Goal: Find specific page/section: Find specific page/section

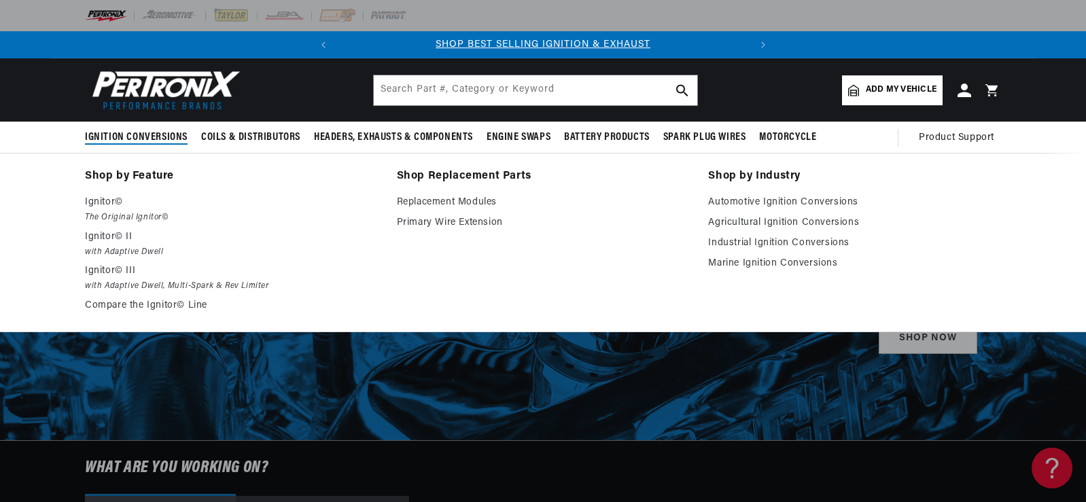
click at [153, 139] on span "Ignition Conversions" at bounding box center [136, 137] width 103 height 14
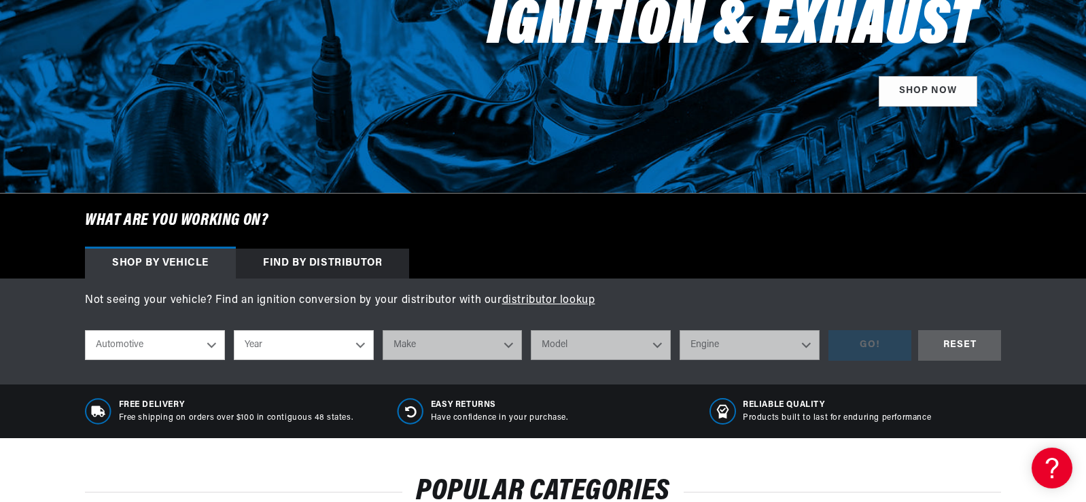
scroll to position [272, 0]
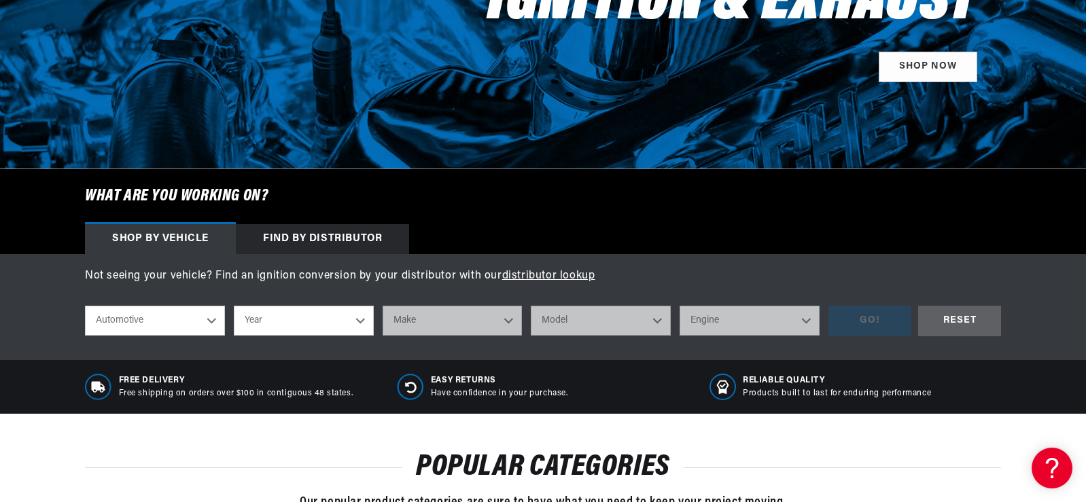
click at [215, 320] on select "Automotive Agricultural Industrial Marine Motorcycle" at bounding box center [155, 321] width 140 height 30
click at [85, 306] on select "Automotive Agricultural Industrial Marine Motorcycle" at bounding box center [155, 321] width 140 height 30
click at [358, 317] on select "Year [DATE] 2025 2024 2023 2022 2021 2020 2019 2018 2017 2016 2015 2014 2013 20…" at bounding box center [304, 321] width 140 height 30
select select "1970"
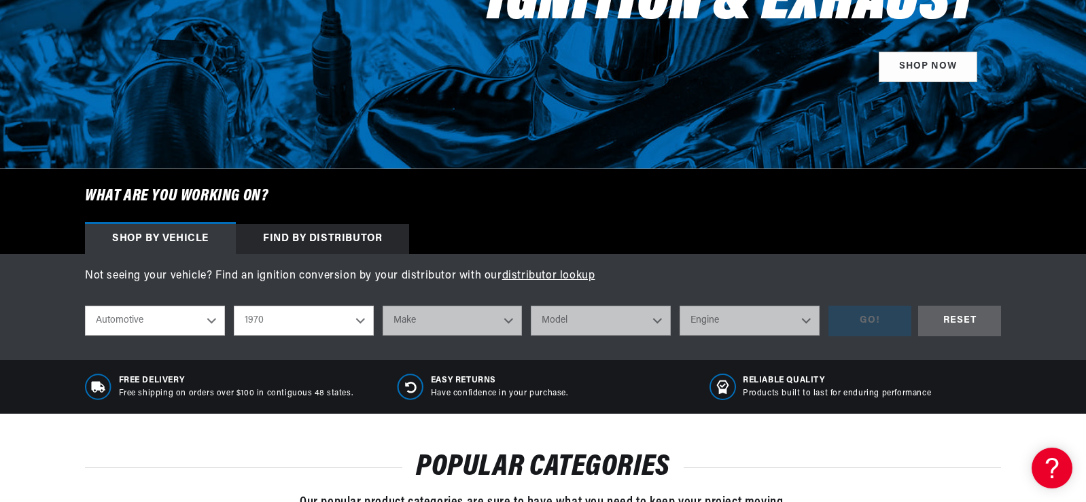
click at [234, 306] on select "Year [DATE] 2025 2024 2023 2022 2021 2020 2019 2018 2017 2016 2015 2014 2013 20…" at bounding box center [304, 321] width 140 height 30
select select "1970"
click at [504, 319] on select "Make Alfa Romeo American Motors Aston [PERSON_NAME] Audi [GEOGRAPHIC_DATA] [PER…" at bounding box center [453, 321] width 140 height 30
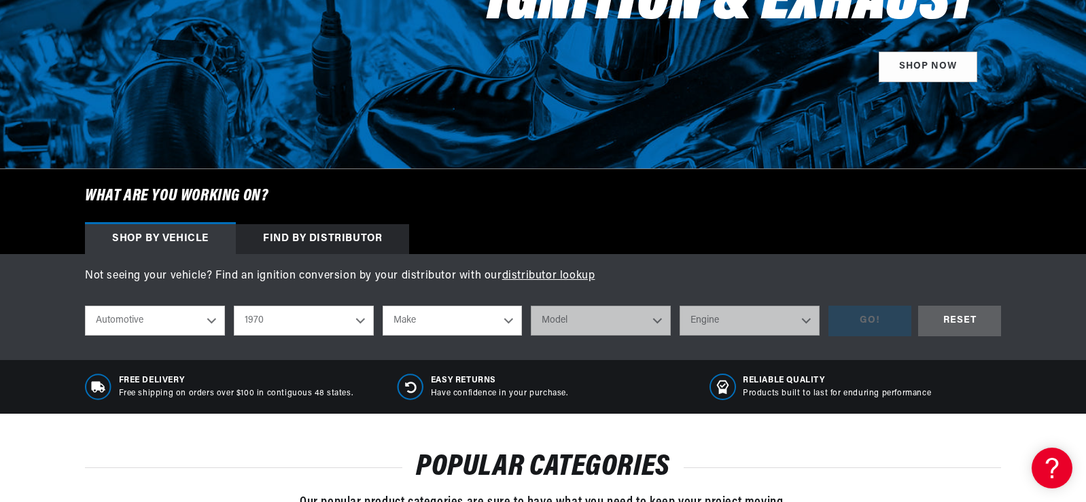
click at [507, 319] on select "Make Alfa Romeo American Motors Aston [PERSON_NAME] Audi [GEOGRAPHIC_DATA] [PER…" at bounding box center [453, 321] width 140 height 30
select select "Jaguar"
click at [383, 306] on select "Make Alfa Romeo American Motors Aston [PERSON_NAME] Audi [GEOGRAPHIC_DATA] [PER…" at bounding box center [453, 321] width 140 height 30
select select "Jaguar"
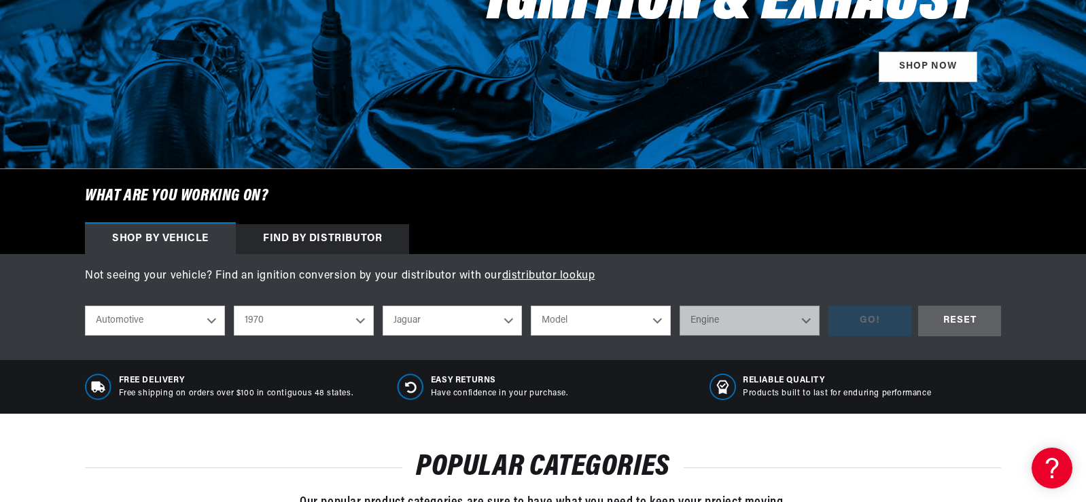
click at [655, 319] on select "Model XJ XKE" at bounding box center [601, 321] width 140 height 30
select select "XKE"
click at [531, 306] on select "Model XJ XKE" at bounding box center [601, 321] width 140 height 30
select select "XKE"
click at [808, 322] on select "Engine 3.8L 4.2L" at bounding box center [750, 321] width 140 height 30
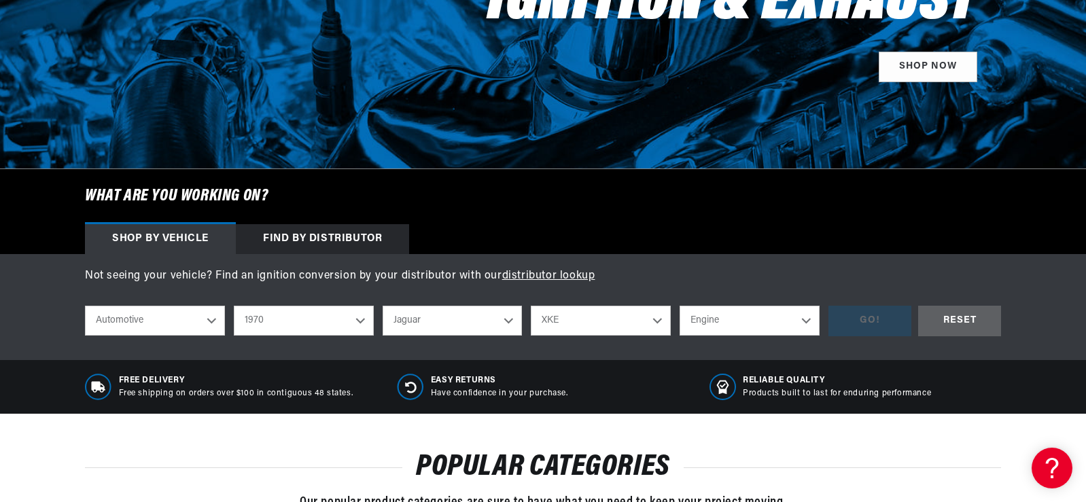
scroll to position [0, 0]
select select "4.2L"
click at [680, 306] on select "Engine 3.8L 4.2L" at bounding box center [750, 321] width 140 height 30
select select "4.2L"
click at [871, 321] on div "GO!" at bounding box center [869, 321] width 83 height 31
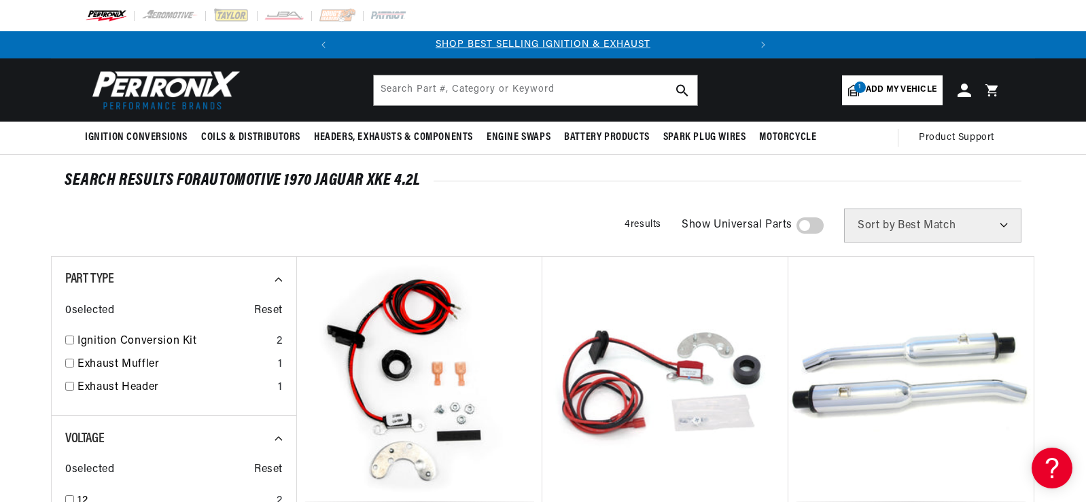
click at [877, 88] on span "Add my vehicle" at bounding box center [901, 90] width 71 height 13
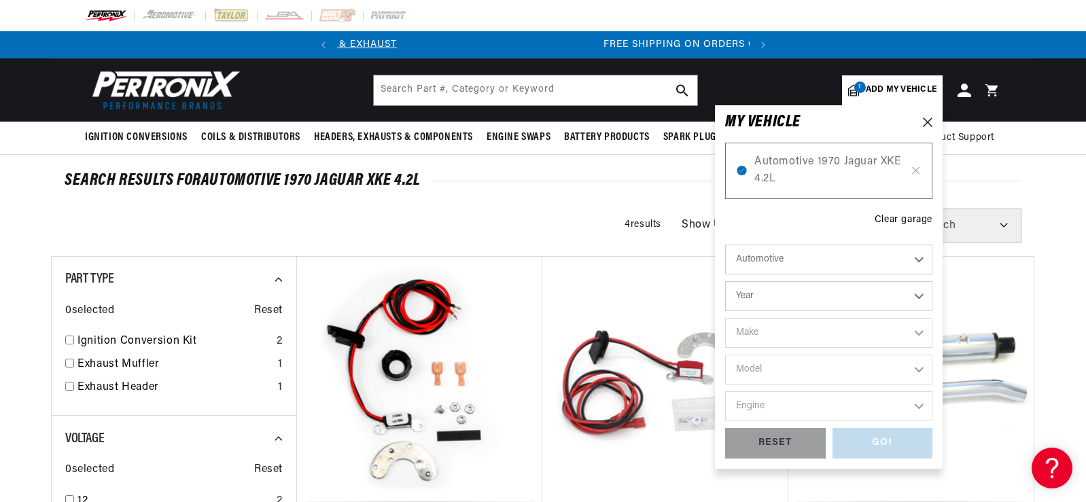
scroll to position [0, 412]
click at [931, 123] on icon at bounding box center [928, 123] width 10 height 10
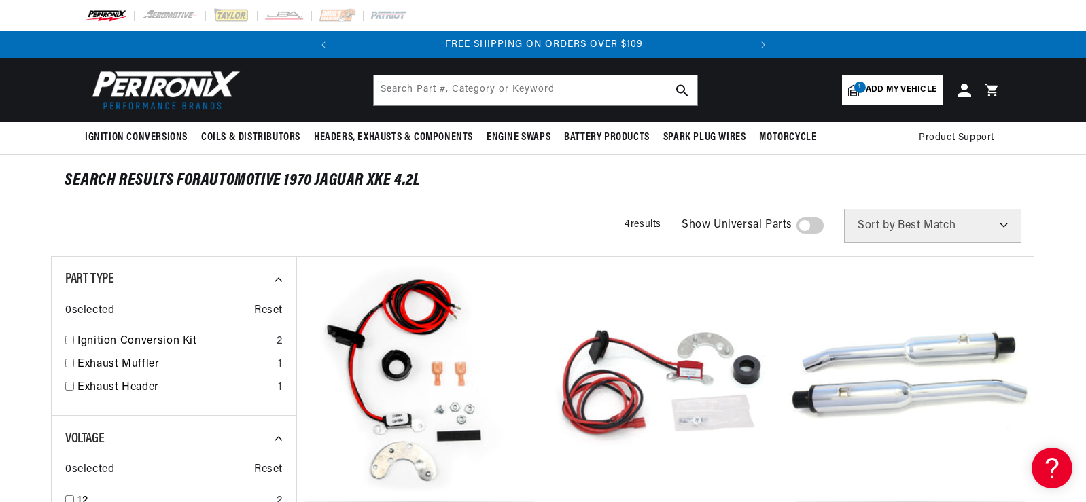
click at [886, 93] on span "Add my vehicle" at bounding box center [901, 90] width 71 height 13
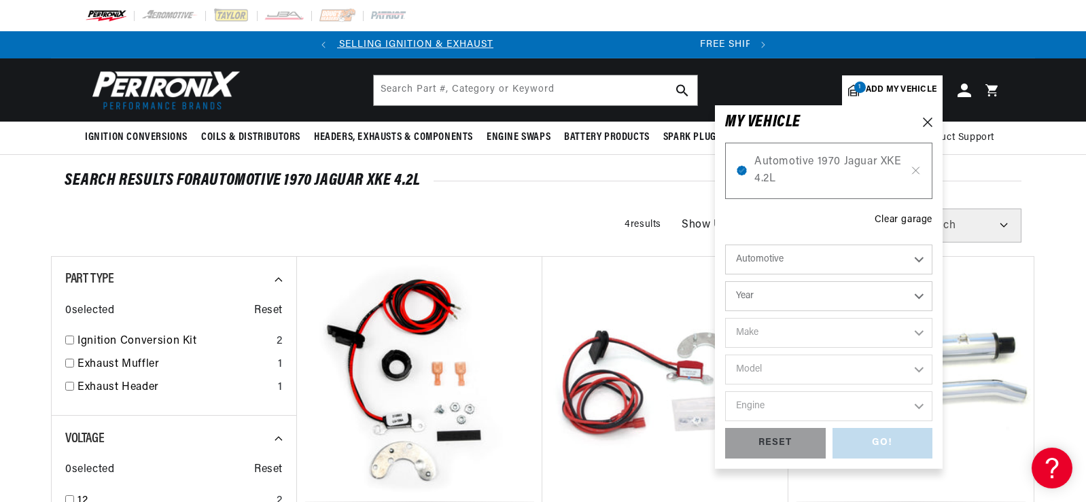
scroll to position [0, 0]
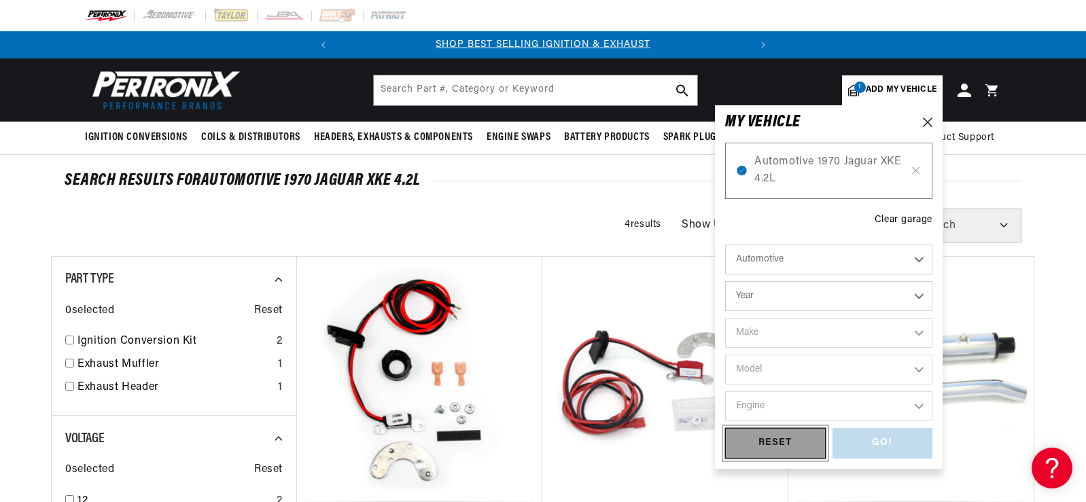
click at [783, 445] on div "RESET" at bounding box center [775, 443] width 101 height 31
click at [924, 120] on icon at bounding box center [928, 123] width 10 height 10
click at [911, 86] on span "Add my vehicle" at bounding box center [901, 90] width 71 height 13
click at [740, 173] on icon at bounding box center [742, 171] width 10 height 10
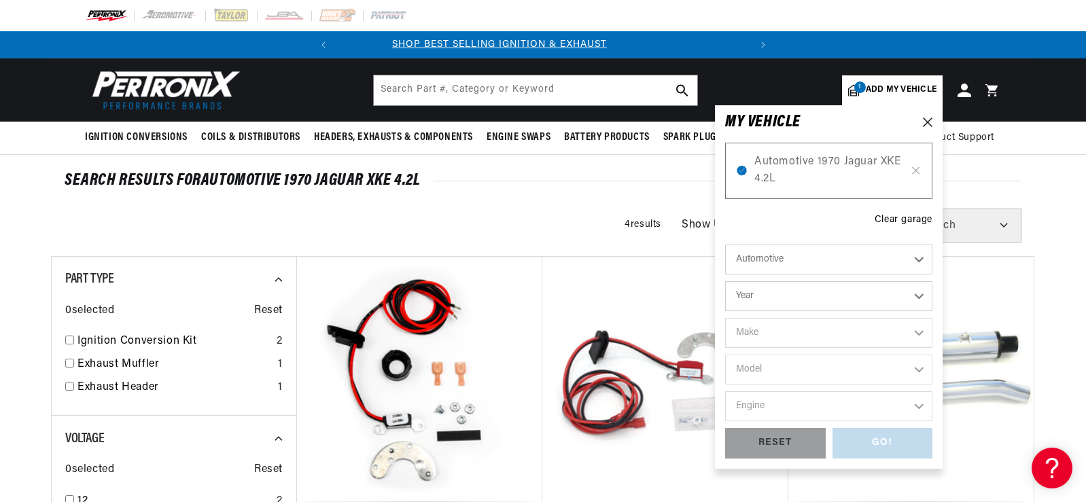
scroll to position [0, 0]
click at [879, 438] on div "GO! RESET" at bounding box center [828, 443] width 207 height 31
click at [930, 120] on icon at bounding box center [928, 123] width 10 height 10
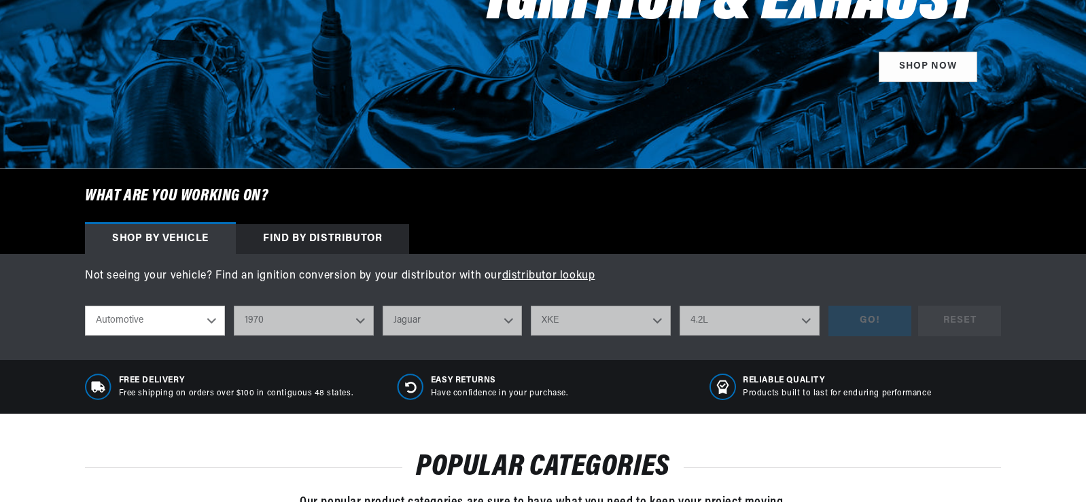
select select "1970"
select select "Jaguar"
select select "XKE"
select select "4.2L"
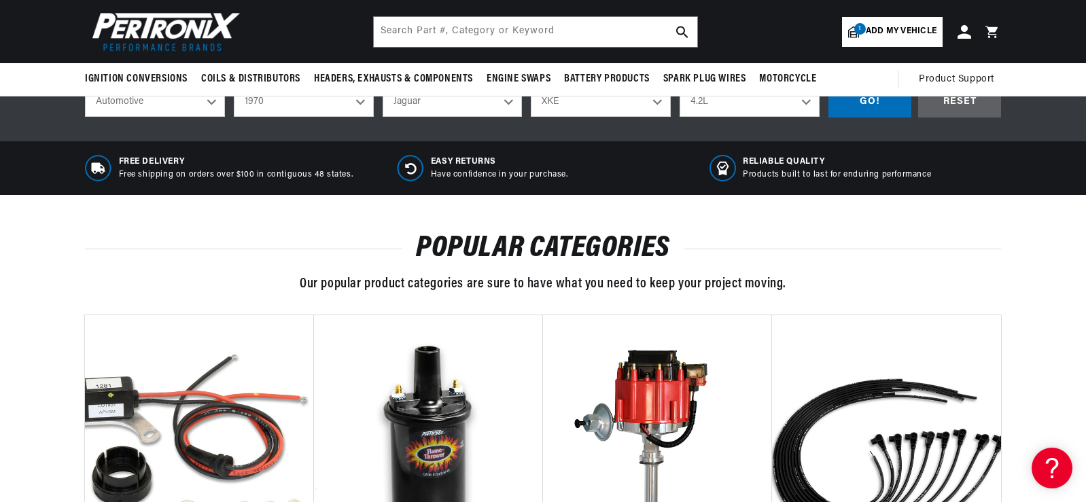
scroll to position [476, 0]
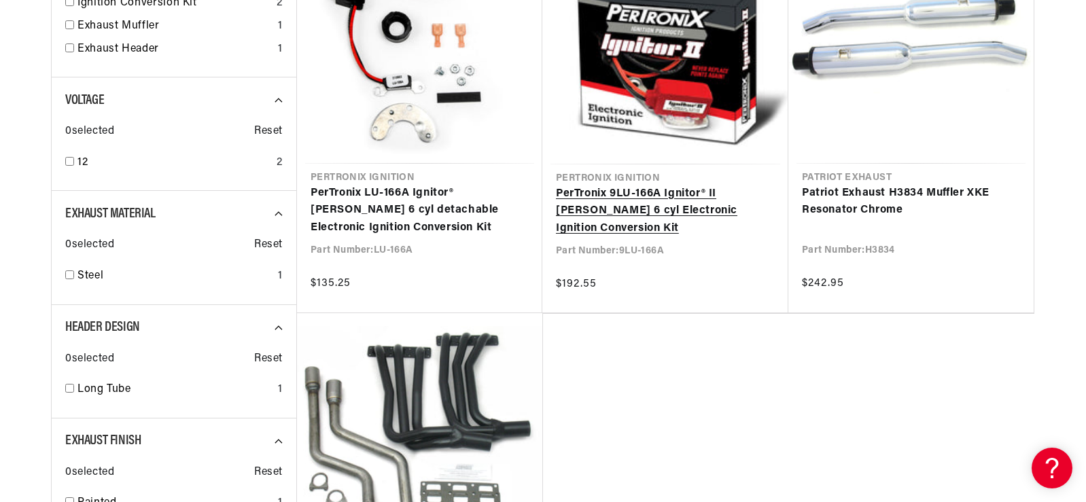
scroll to position [340, 0]
